Goal: Information Seeking & Learning: Check status

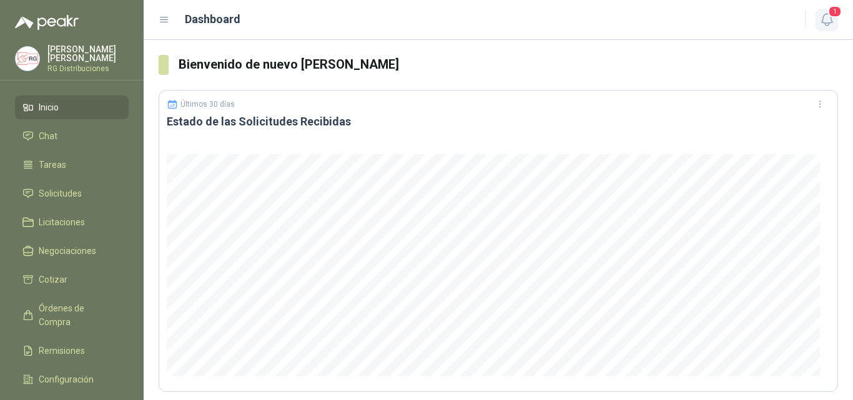
click at [827, 23] on icon "button" at bounding box center [826, 20] width 11 height 12
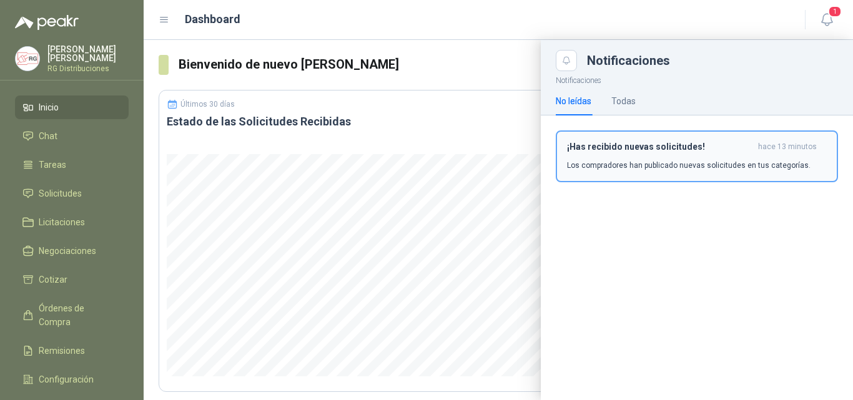
click at [604, 158] on div "¡Has recibido nuevas solicitudes! hace 13 minutos Los compradores han publicado…" at bounding box center [697, 156] width 260 height 29
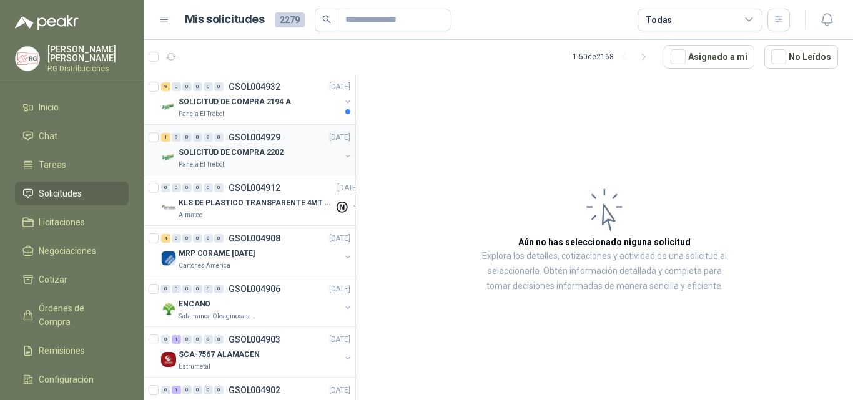
click at [259, 167] on div "Panela El Trébol" at bounding box center [260, 165] width 162 height 10
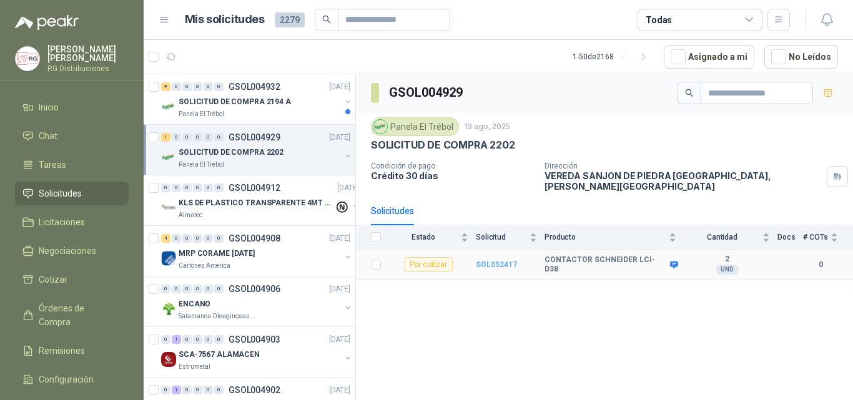
click at [503, 260] on b "SOL052417" at bounding box center [496, 264] width 41 height 9
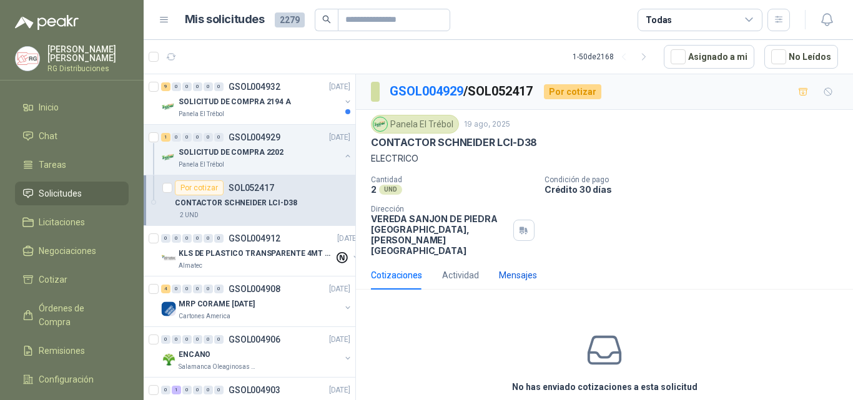
click at [514, 269] on div "Mensajes" at bounding box center [518, 276] width 38 height 14
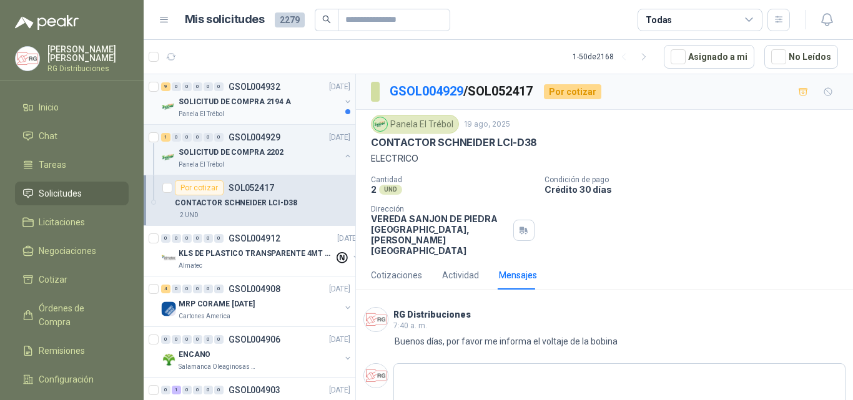
click at [232, 89] on p "GSOL004932" at bounding box center [255, 86] width 52 height 9
